Goal: Information Seeking & Learning: Learn about a topic

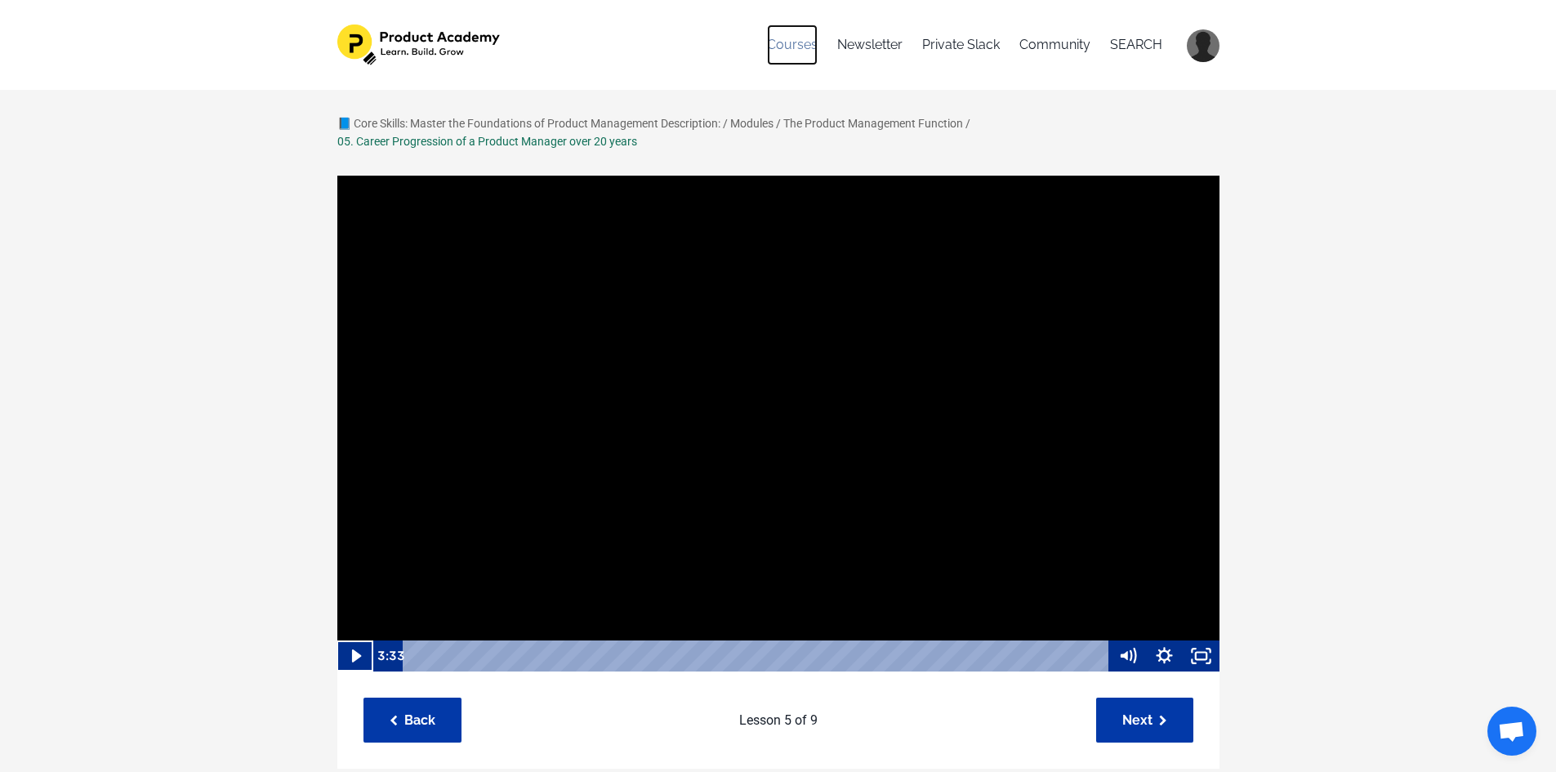
click at [800, 54] on link "Courses" at bounding box center [792, 45] width 51 height 41
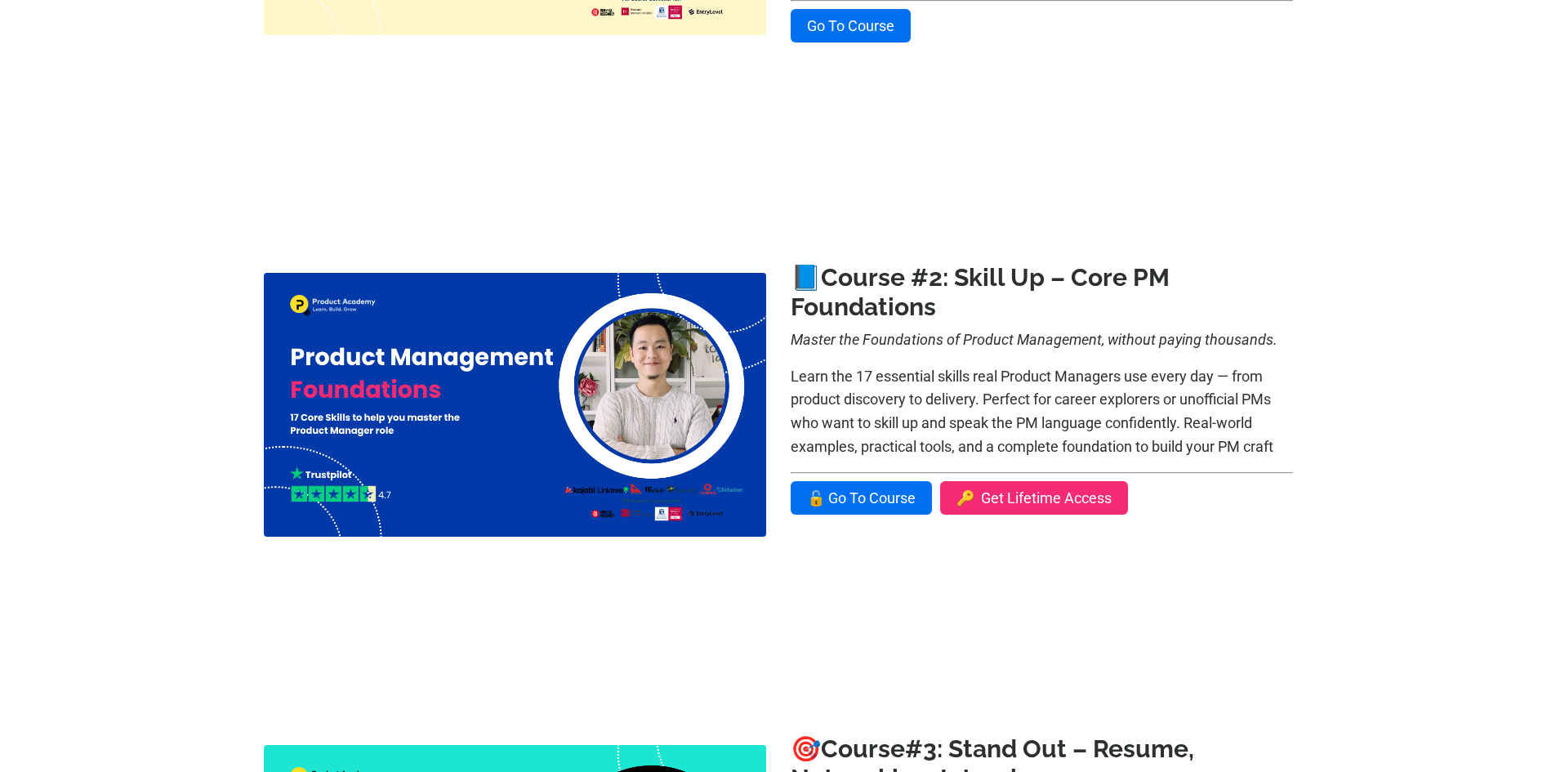
scroll to position [653, 0]
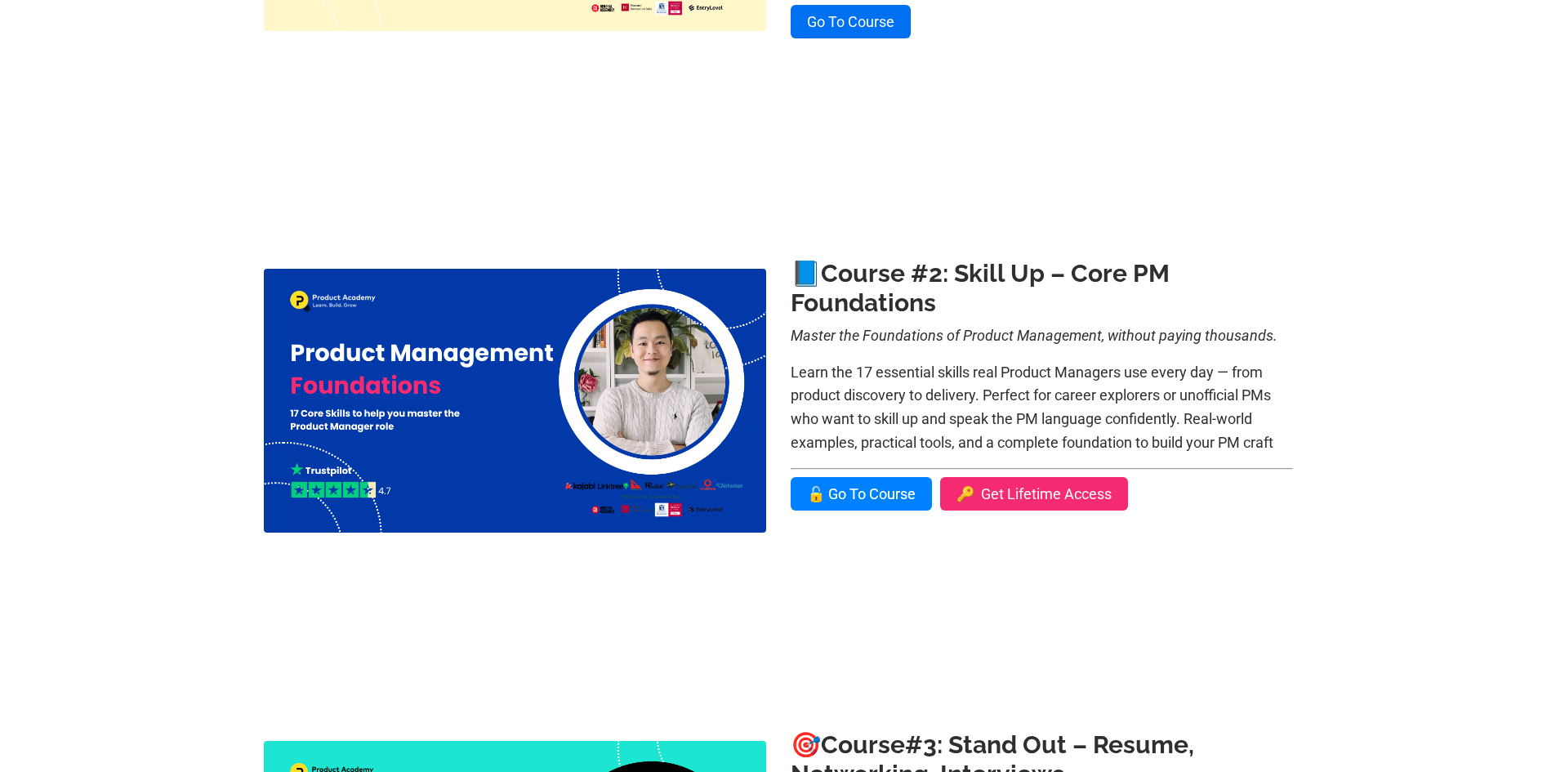
click at [870, 488] on link "🔓 Go To Course" at bounding box center [861, 493] width 141 height 33
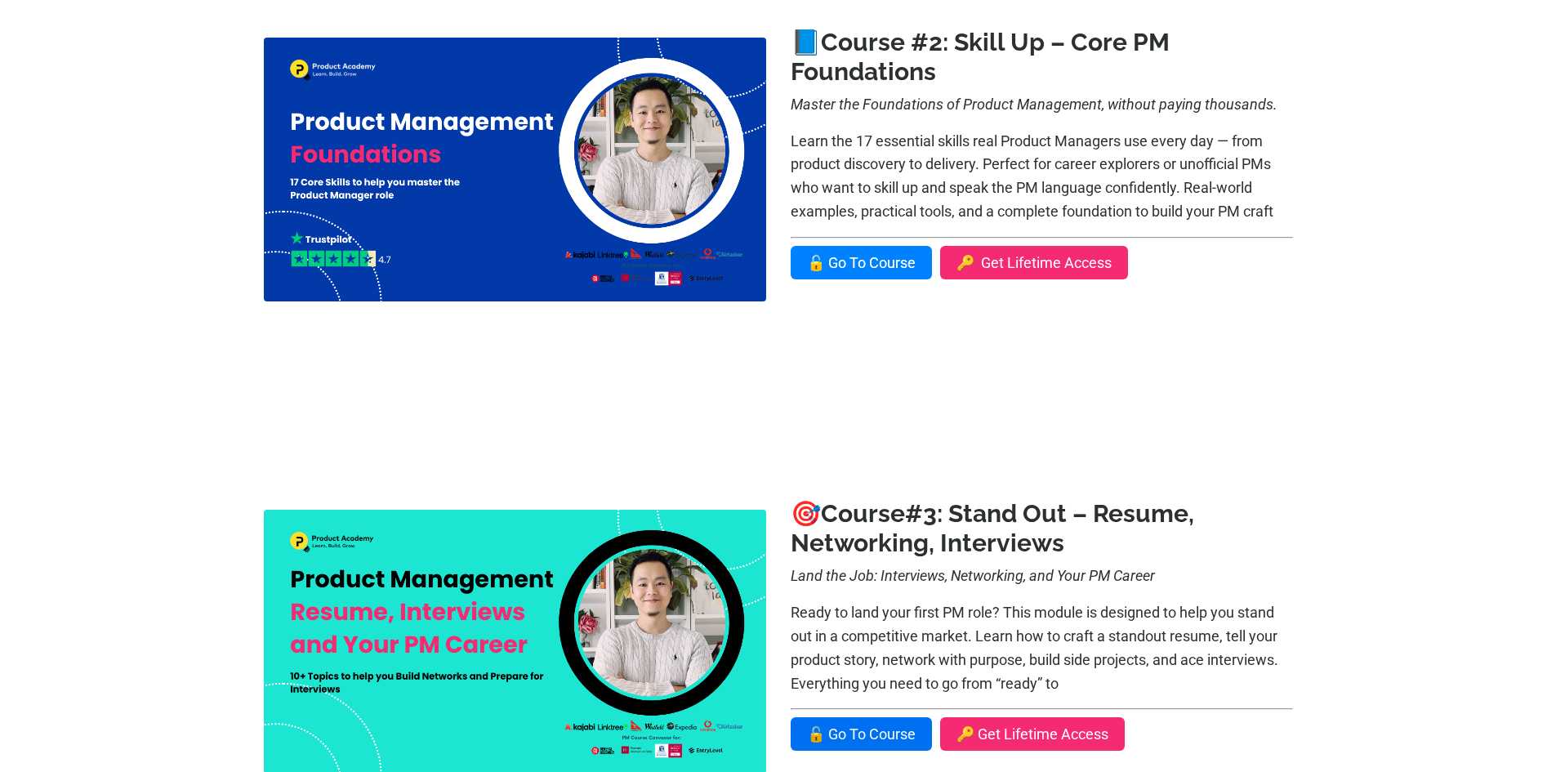
scroll to position [898, 0]
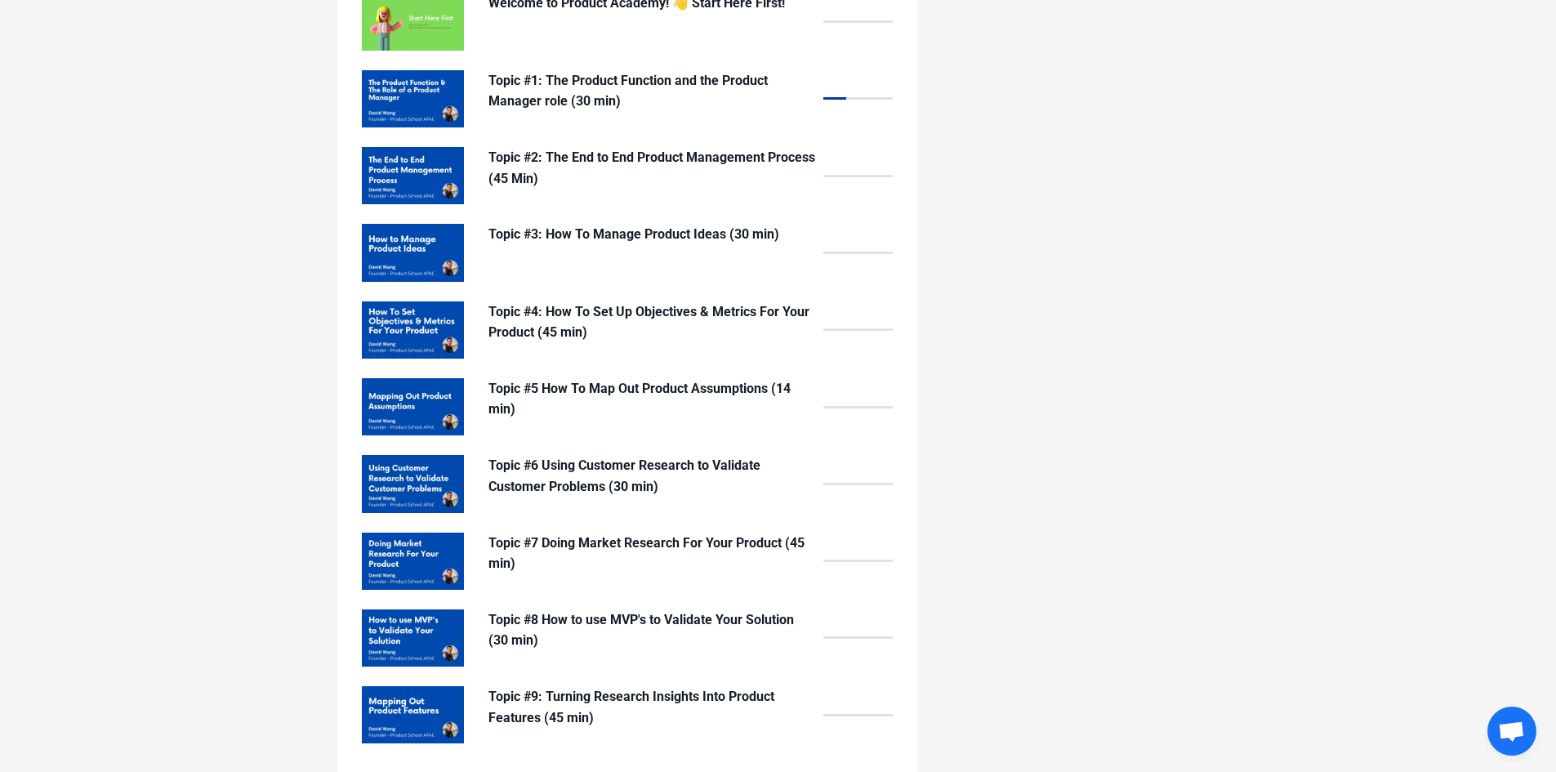
scroll to position [1388, 0]
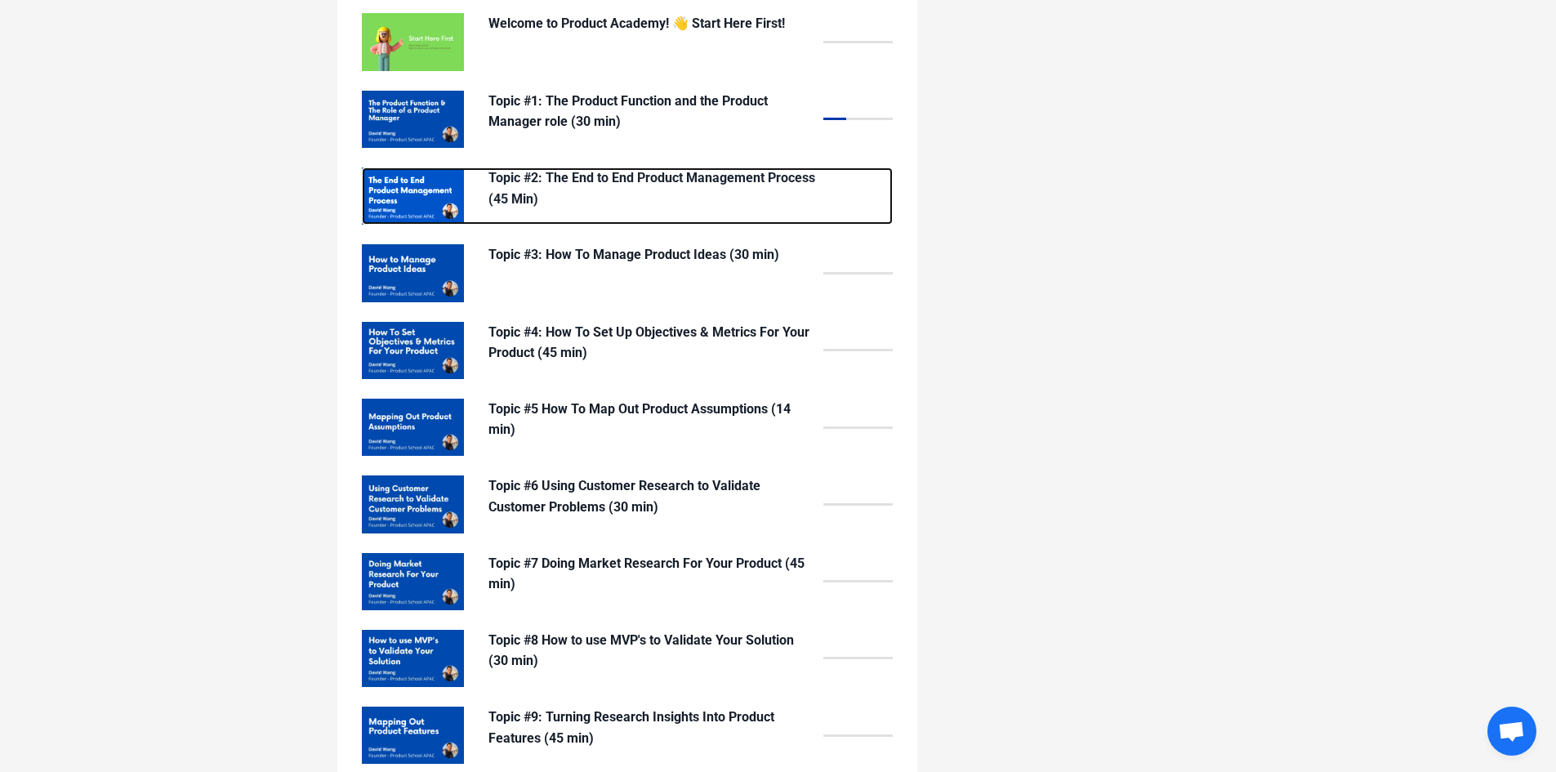
click at [643, 178] on p "Topic #2: The End to End Product Management Process (45 Min)" at bounding box center [651, 188] width 327 height 42
